Goal: Find specific page/section: Find specific page/section

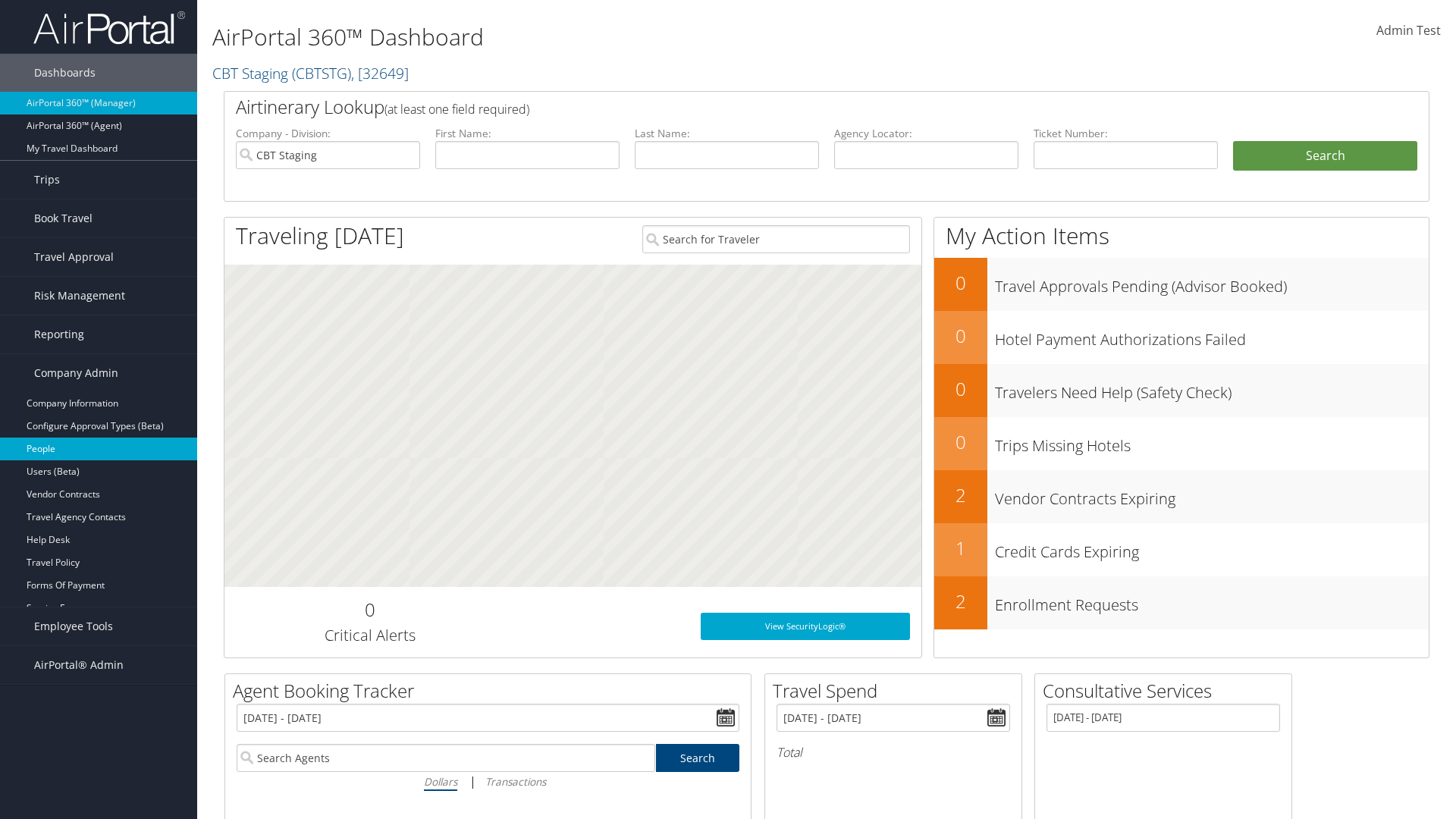
click at [99, 449] on link "People" at bounding box center [99, 449] width 197 height 23
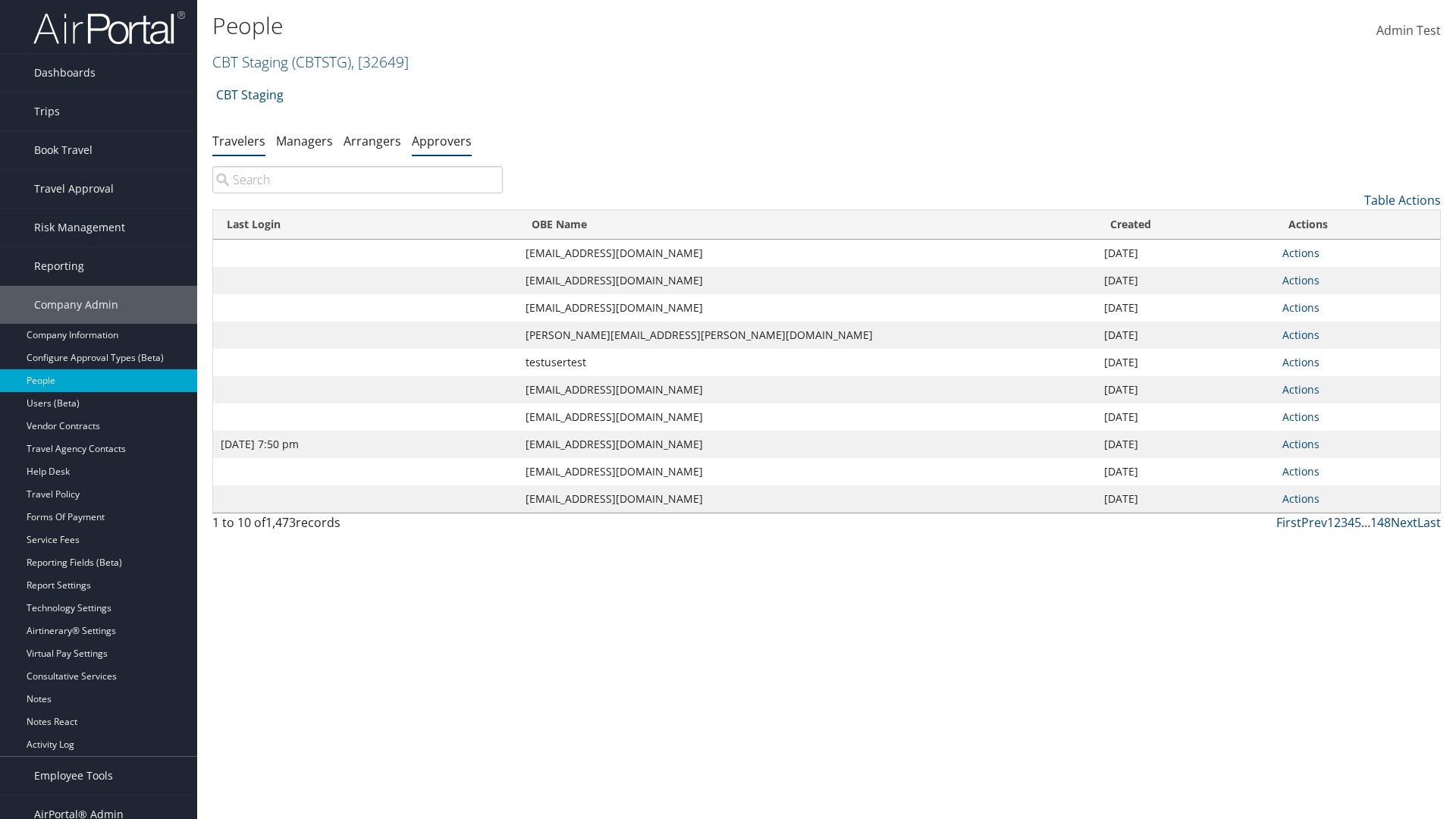
click at [441, 140] on link "Approvers" at bounding box center [441, 141] width 60 height 17
